Goal: Register for event/course

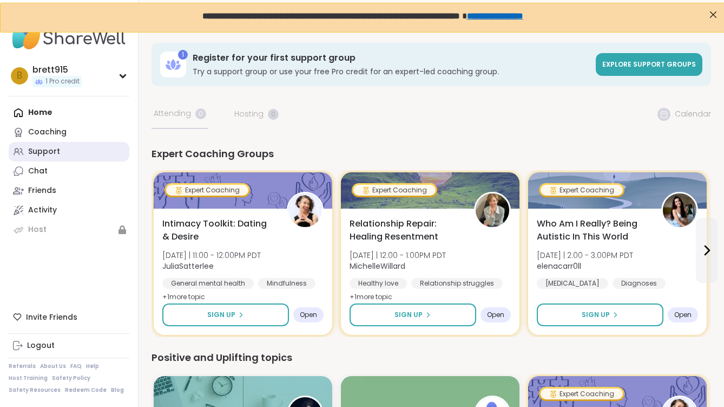
click at [62, 153] on link "Support" at bounding box center [69, 151] width 121 height 19
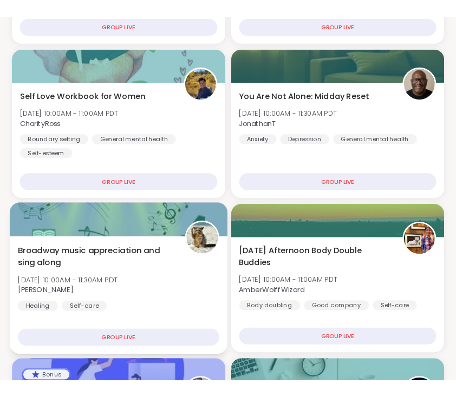
scroll to position [425, 0]
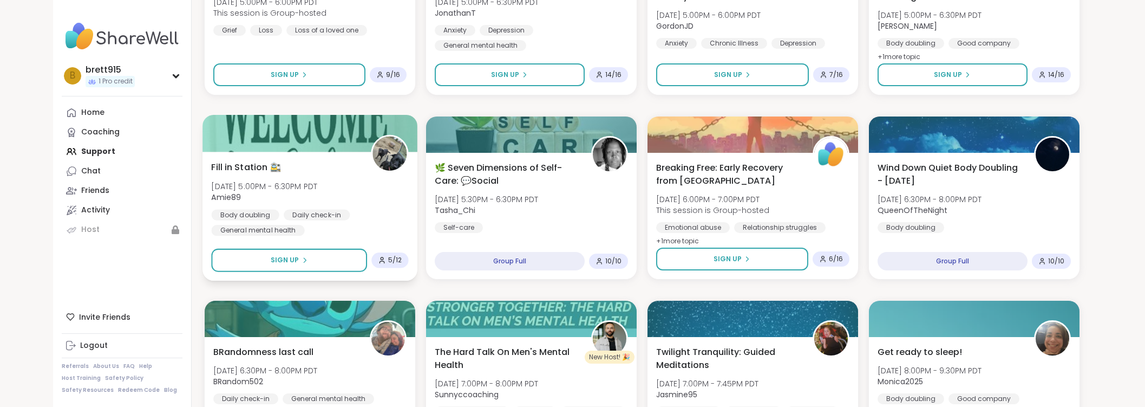
scroll to position [1498, 0]
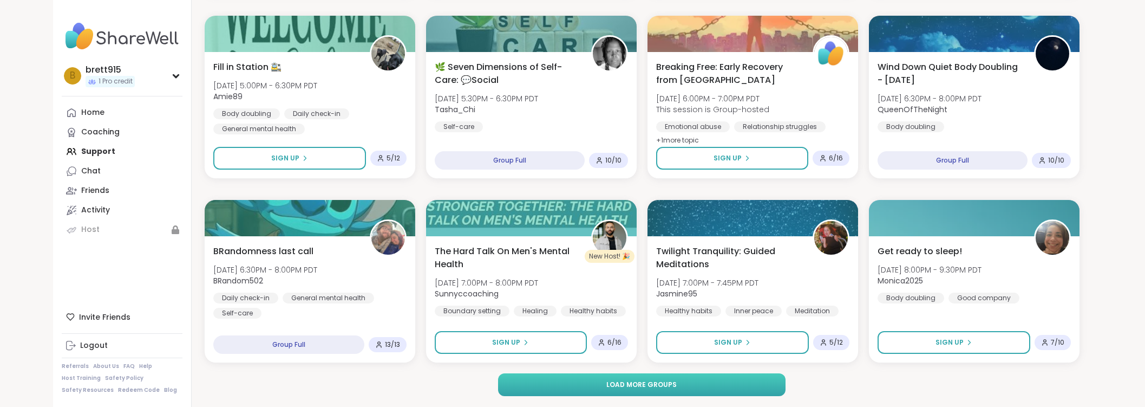
click at [575, 382] on button "Load more groups" at bounding box center [641, 384] width 287 height 23
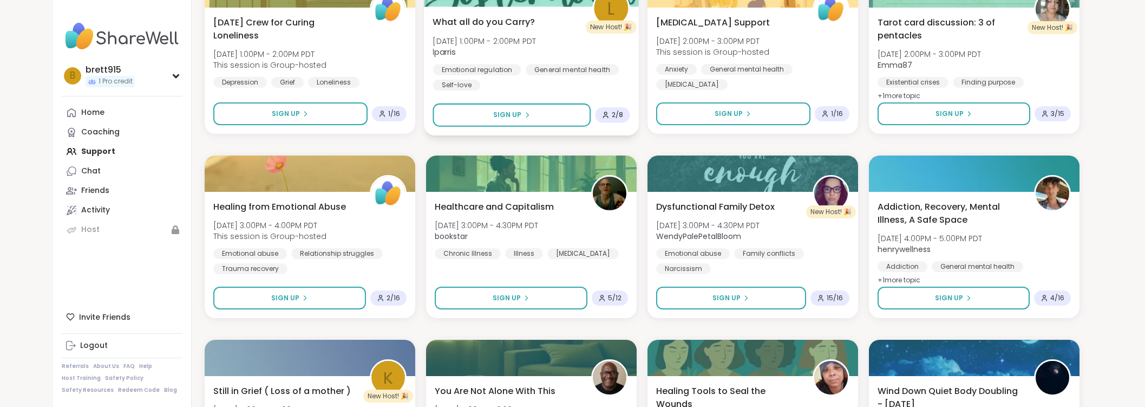
scroll to position [3154, 0]
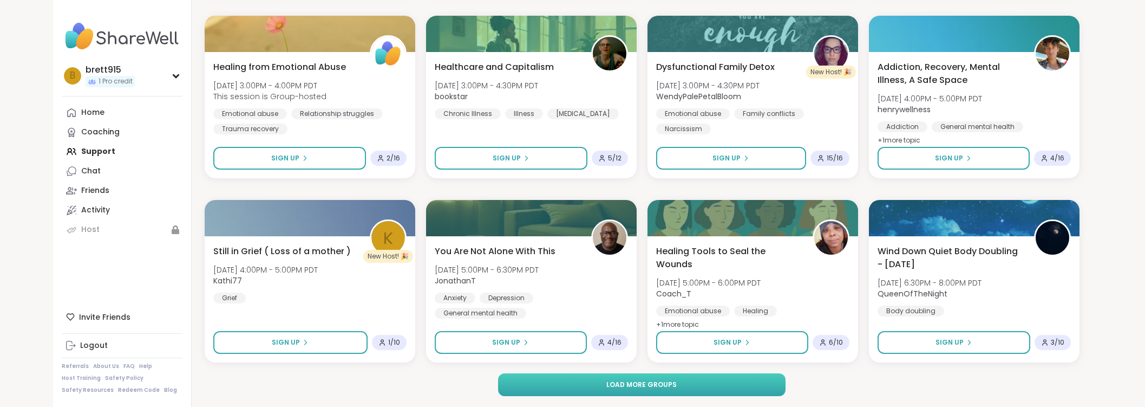
click at [582, 384] on button "Load more groups" at bounding box center [641, 384] width 287 height 23
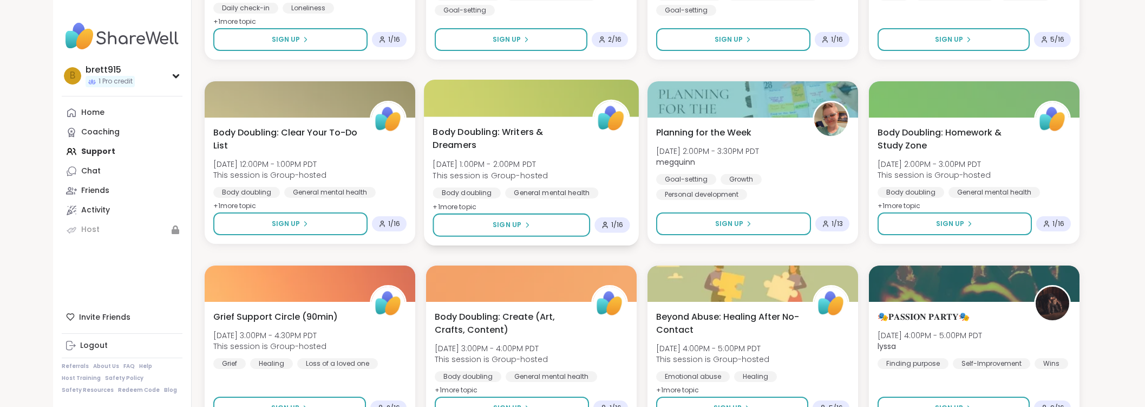
scroll to position [4811, 0]
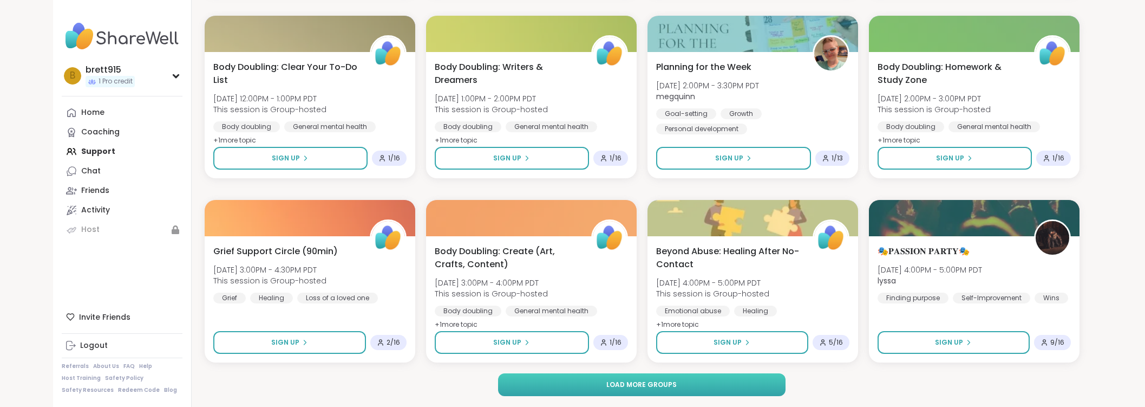
click at [587, 379] on button "Load more groups" at bounding box center [641, 384] width 287 height 23
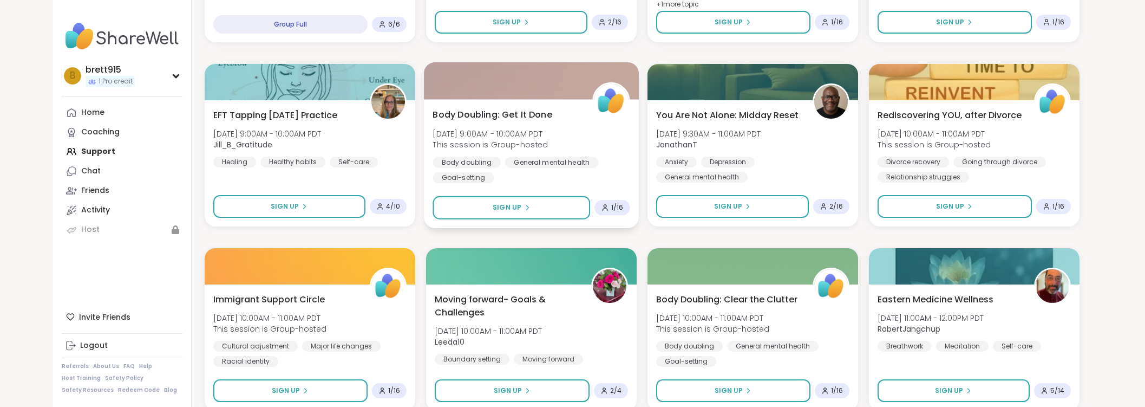
scroll to position [6467, 0]
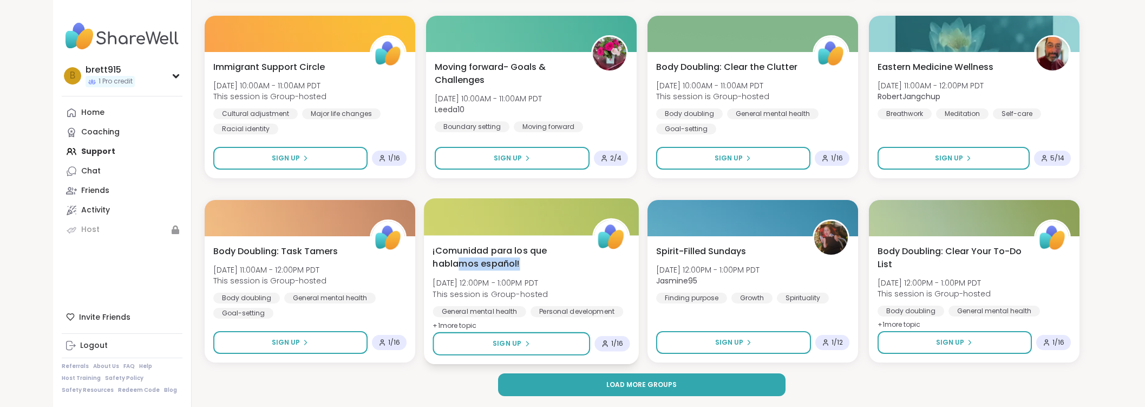
drag, startPoint x: 526, startPoint y: 266, endPoint x: 462, endPoint y: 259, distance: 64.8
click at [462, 259] on span "¡Comunidad para los que hablamos español!" at bounding box center [506, 257] width 147 height 27
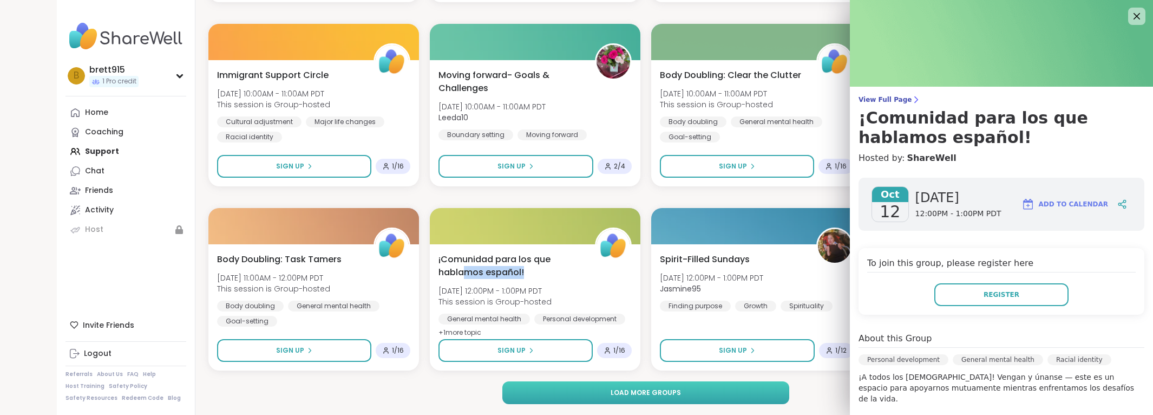
click at [613, 396] on span "Load more groups" at bounding box center [646, 393] width 70 height 10
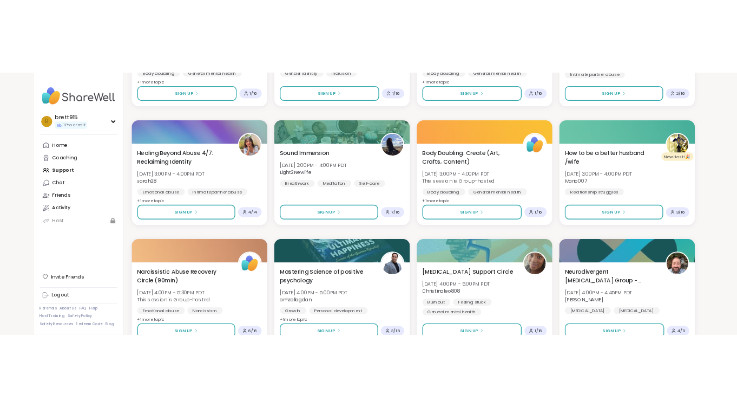
scroll to position [7023, 0]
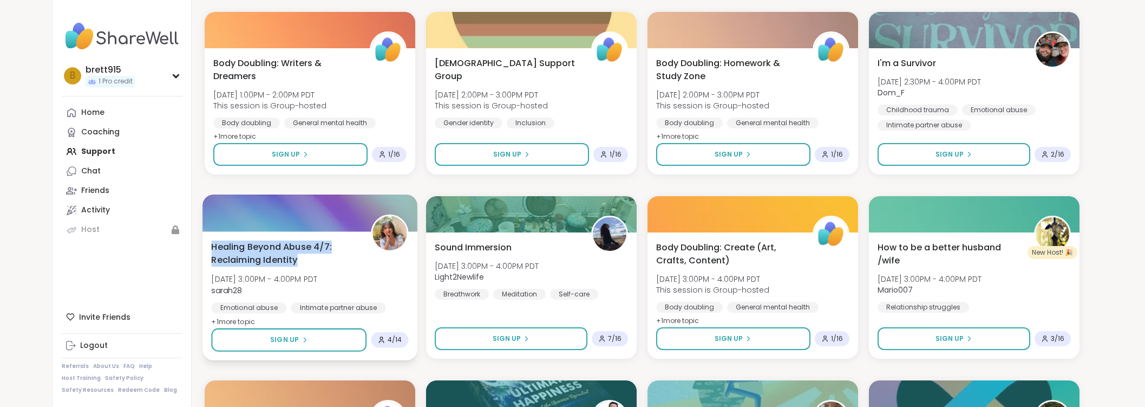
drag, startPoint x: 309, startPoint y: 264, endPoint x: 212, endPoint y: 243, distance: 99.1
click at [212, 243] on span "Healing Beyond Abuse 4/7: Reclaiming Identity" at bounding box center [284, 253] width 147 height 27
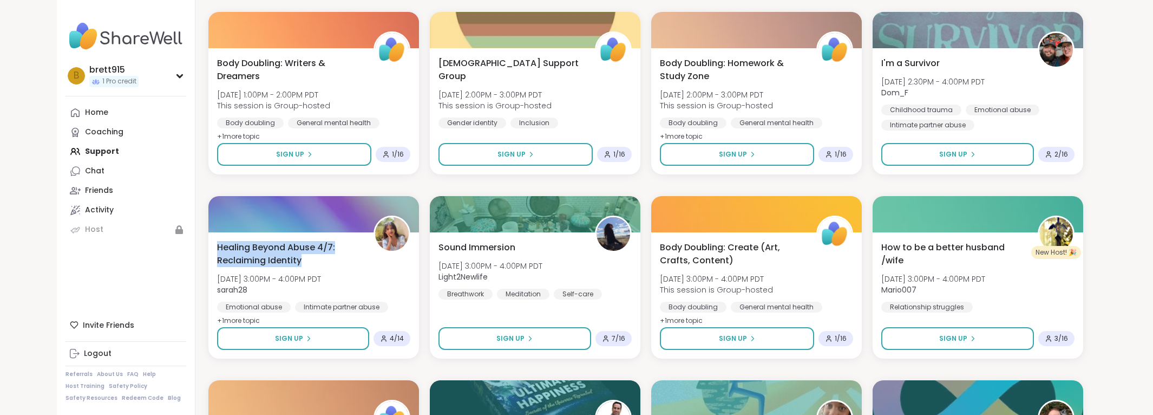
copy span "Healing Beyond Abuse 4/7: Reclaiming Identity"
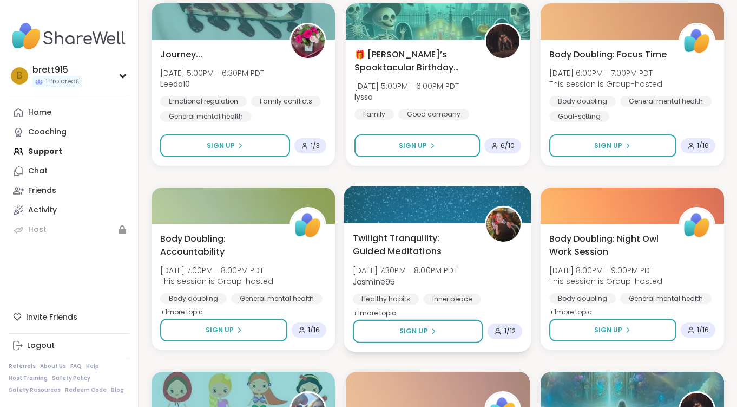
scroll to position [7235, 0]
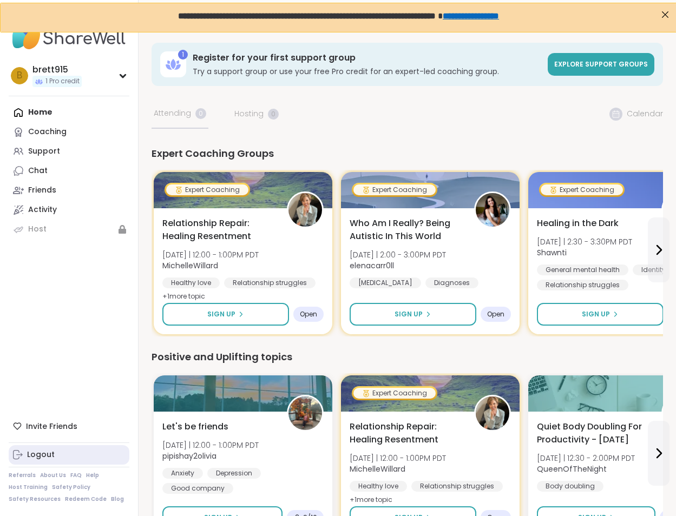
click at [54, 464] on link "Logout" at bounding box center [69, 455] width 121 height 19
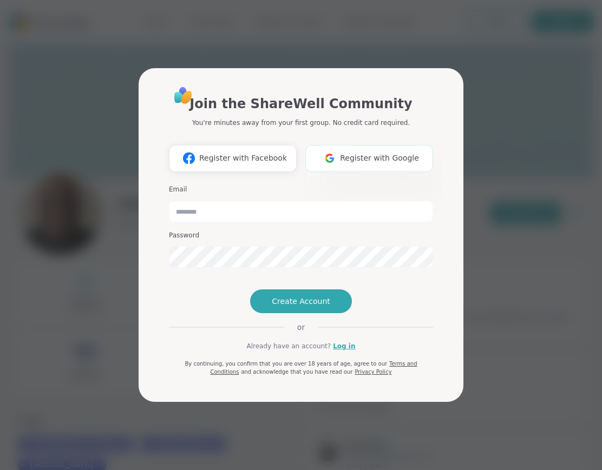
click at [349, 145] on button "Register with Google" at bounding box center [369, 158] width 128 height 27
